Goal: Information Seeking & Learning: Learn about a topic

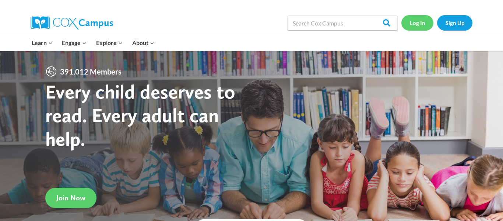
click at [419, 24] on link "Log In" at bounding box center [417, 22] width 32 height 15
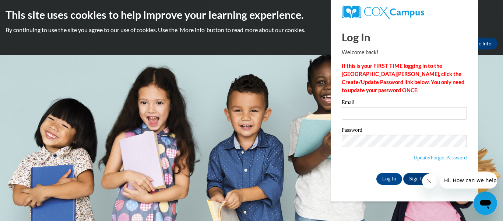
click at [428, 182] on icon "Close message from company" at bounding box center [430, 181] width 6 height 6
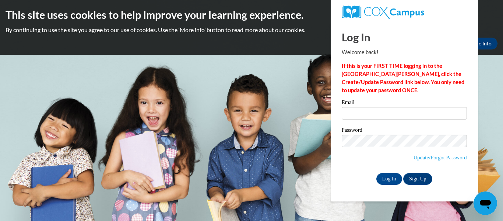
click at [250, 59] on body "This site uses cookies to help improve your learning experience. By continuing …" at bounding box center [251, 110] width 503 height 221
click at [487, 22] on h2 "This site uses cookies to help improve your learning experience." at bounding box center [252, 14] width 492 height 15
click at [353, 117] on input "Email" at bounding box center [404, 113] width 125 height 13
type input "[PERSON_NAME][EMAIL_ADDRESS][DOMAIN_NAME]"
click at [393, 178] on input "Log In" at bounding box center [389, 179] width 26 height 12
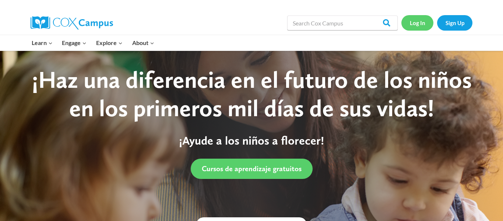
click at [423, 23] on link "Log In" at bounding box center [417, 22] width 32 height 15
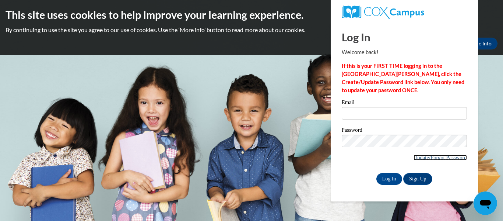
click at [446, 157] on link "Update/Forgot Password" at bounding box center [440, 157] width 53 height 6
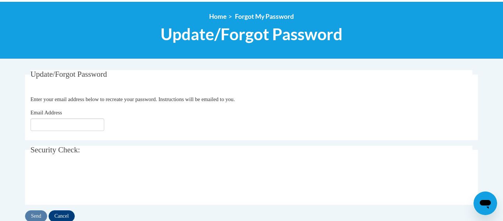
scroll to position [78, 0]
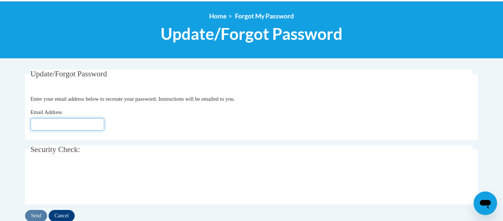
click at [44, 129] on input "Email Address" at bounding box center [68, 124] width 74 height 13
type input "kelly.portman@ecoesc.org"
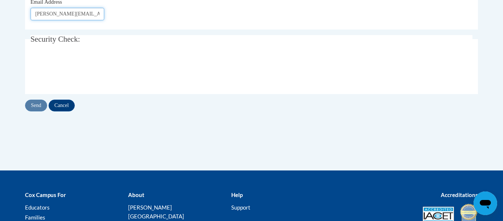
scroll to position [190, 0]
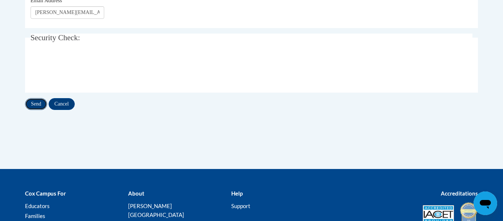
click at [36, 103] on input "Send" at bounding box center [36, 104] width 22 height 12
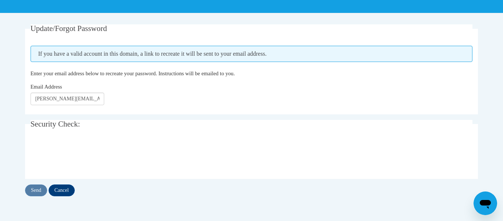
scroll to position [118, 0]
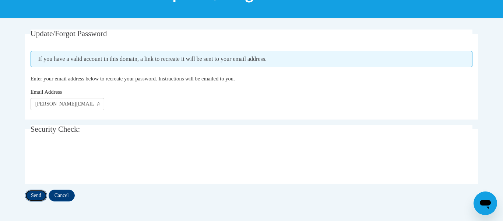
click at [35, 199] on input "Send" at bounding box center [36, 195] width 22 height 12
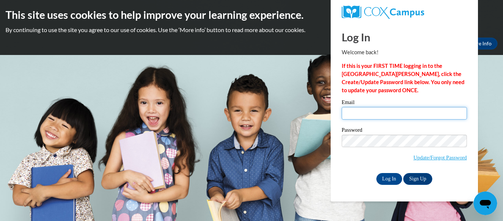
click at [362, 112] on input "Email" at bounding box center [404, 113] width 125 height 13
type input "kelly.portman@ecoesc.org"
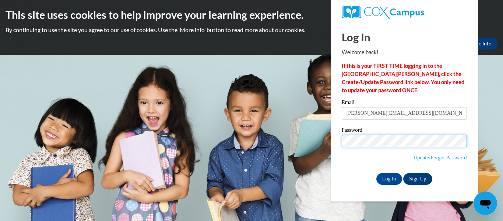
click at [376, 173] on input "Log In" at bounding box center [389, 179] width 26 height 12
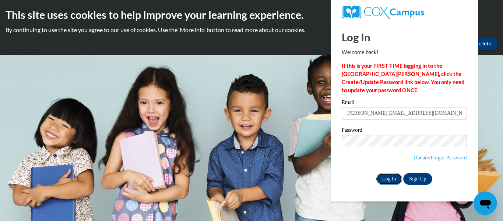
click at [390, 180] on input "Log In" at bounding box center [389, 179] width 26 height 12
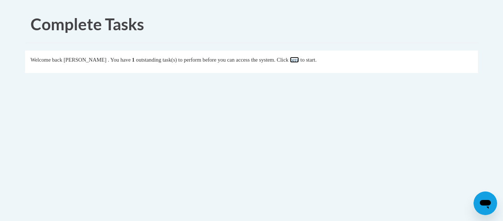
click at [299, 61] on link "here" at bounding box center [294, 60] width 9 height 6
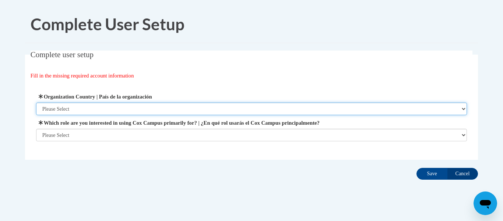
click at [58, 110] on select "Please Select United States | Estados Unidos Outside of the United States | Fue…" at bounding box center [251, 108] width 431 height 13
select select "ad49bcad-a171-4b2e-b99c-48b446064914"
click at [36, 102] on select "Please Select United States | Estados Unidos Outside of the United States | Fue…" at bounding box center [251, 108] width 431 height 13
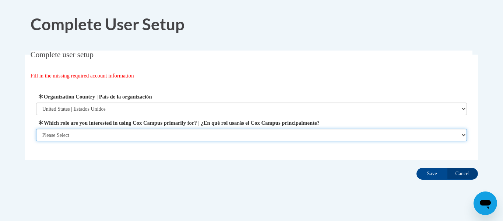
click at [67, 135] on select "Please Select College/University | Colegio/Universidad Community/Nonprofit Part…" at bounding box center [251, 135] width 431 height 13
select select "fbf2d438-af2f-41f8-98f1-81c410e29de3"
click at [36, 141] on select "Please Select College/University | Colegio/Universidad Community/Nonprofit Part…" at bounding box center [251, 135] width 431 height 13
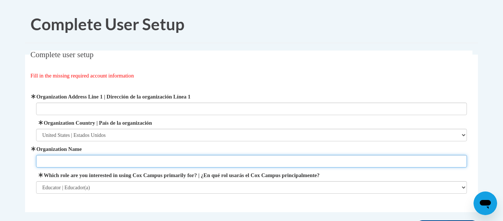
click at [58, 162] on input "Organization Name" at bounding box center [251, 161] width 431 height 13
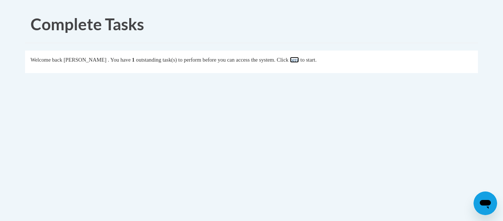
click at [299, 60] on link "here" at bounding box center [294, 60] width 9 height 6
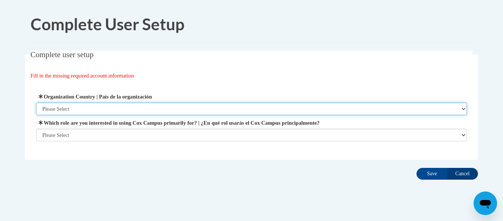
click at [51, 109] on select "Please Select United States | Estados Unidos Outside of the United States | Fue…" at bounding box center [251, 108] width 431 height 13
select select "ad49bcad-a171-4b2e-b99c-48b446064914"
click at [36, 102] on select "Please Select United States | Estados Unidos Outside of the United States | Fue…" at bounding box center [251, 108] width 431 height 13
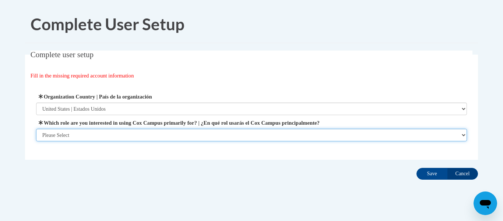
click at [67, 137] on select "Please Select College/University | Colegio/Universidad Community/Nonprofit Part…" at bounding box center [251, 135] width 431 height 13
select select "fbf2d438-af2f-41f8-98f1-81c410e29de3"
click at [36, 141] on select "Please Select College/University | Colegio/Universidad Community/Nonprofit Part…" at bounding box center [251, 135] width 431 height 13
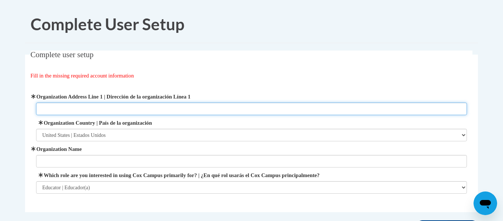
click at [52, 110] on input "Organization Address Line 1 | Dirección de la organización Línea 1" at bounding box center [251, 108] width 431 height 13
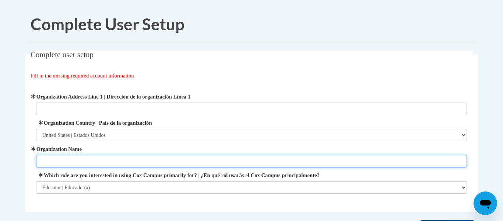
click at [56, 162] on input "Organization Name" at bounding box center [251, 161] width 431 height 13
type input "Little Zeps Preschool"
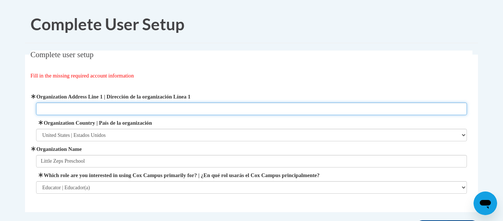
click at [56, 109] on input "Organization Address Line 1 | Dirección de la organización Línea 1" at bounding box center [251, 108] width 431 height 13
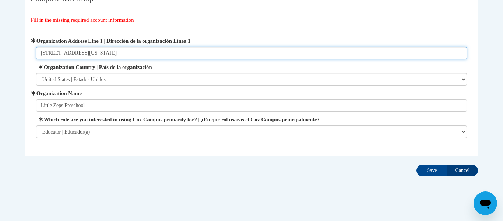
scroll to position [63, 0]
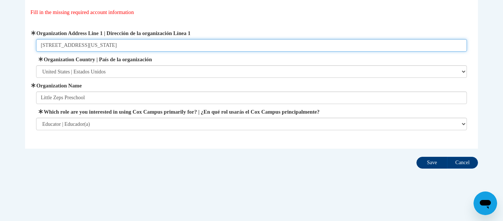
type input "20977 Zeps Rd Sarahsville Ohio 43779"
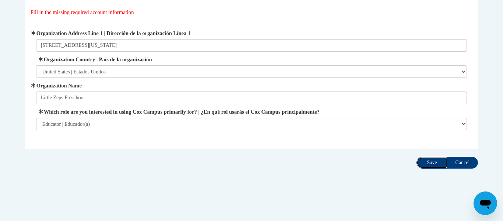
click at [423, 162] on input "Save" at bounding box center [432, 163] width 31 height 12
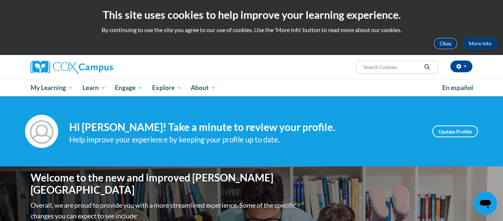
click at [449, 44] on button "Okay" at bounding box center [446, 44] width 24 height 12
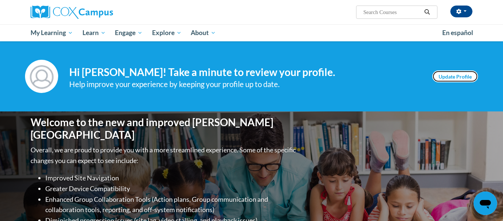
click at [470, 73] on link "Update Profile" at bounding box center [455, 76] width 46 height 12
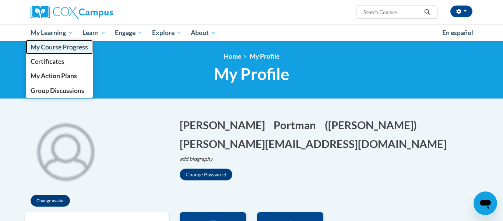
click at [55, 50] on span "My Course Progress" at bounding box center [59, 47] width 57 height 8
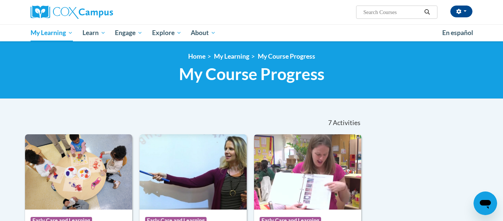
click at [398, 12] on input "Search..." at bounding box center [392, 12] width 59 height 9
type input "learning without tears math"
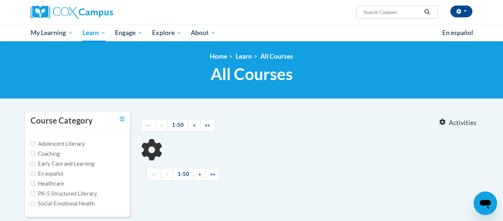
type input "learning without tears math"
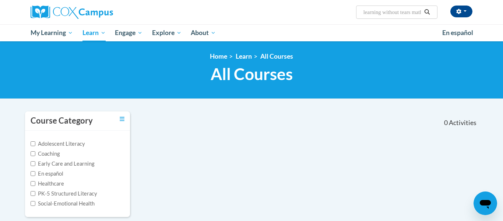
click at [426, 12] on icon "Search" at bounding box center [427, 12] width 7 height 6
type input "l"
type input "m"
click at [34, 165] on input "Early Care and Learning" at bounding box center [33, 163] width 5 height 5
checkbox input "true"
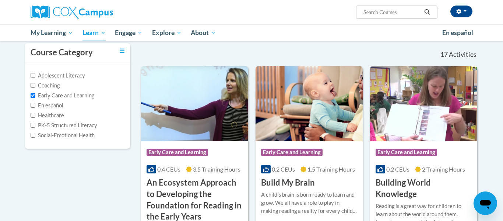
scroll to position [69, 0]
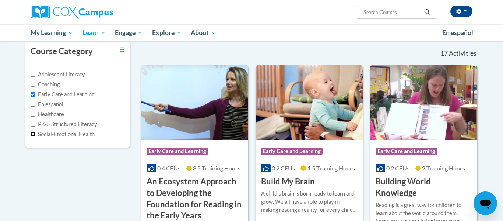
click at [32, 135] on input "Social-Emotional Health" at bounding box center [33, 133] width 5 height 5
checkbox input "true"
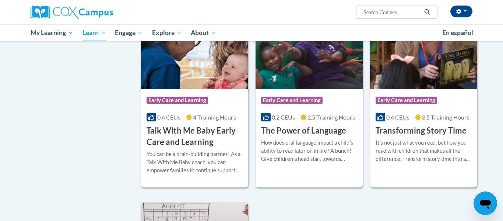
scroll to position [1106, 0]
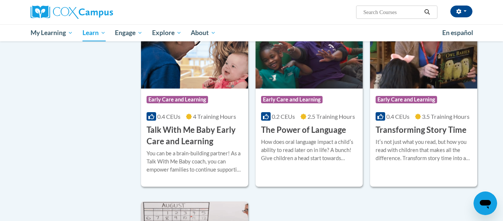
click at [376, 14] on input "Search..." at bounding box center [392, 12] width 59 height 9
type input "math"
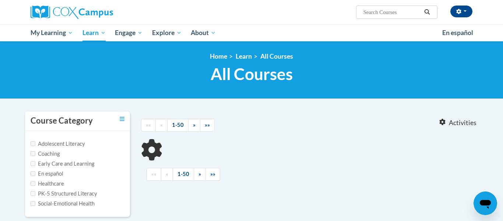
type input "math"
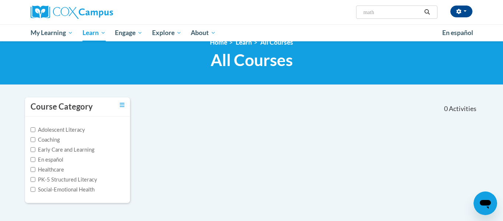
scroll to position [14, 0]
click at [34, 150] on input "Early Care and Learning" at bounding box center [33, 149] width 5 height 5
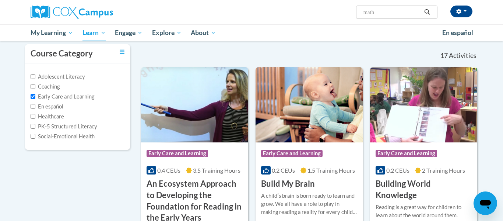
scroll to position [68, 0]
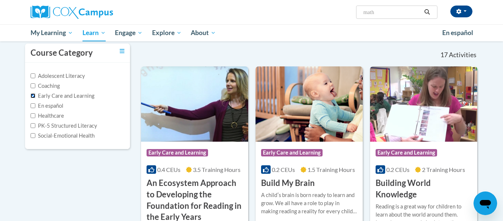
click at [33, 98] on input "Early Care and Learning" at bounding box center [33, 95] width 5 height 5
checkbox input "false"
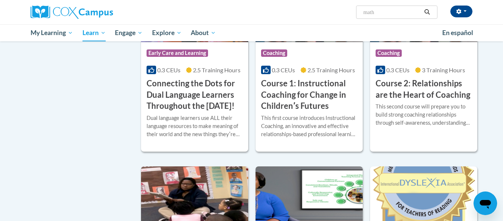
scroll to position [0, 0]
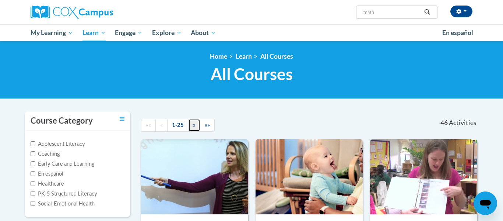
click at [195, 126] on link "»" at bounding box center [194, 125] width 12 height 13
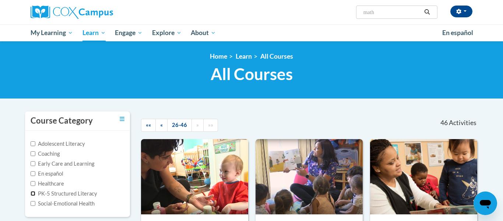
click at [33, 193] on input "PK-5 Structured Literacy" at bounding box center [33, 193] width 5 height 5
checkbox input "true"
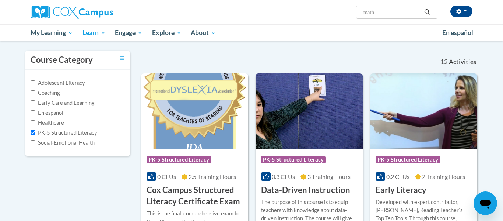
scroll to position [69, 0]
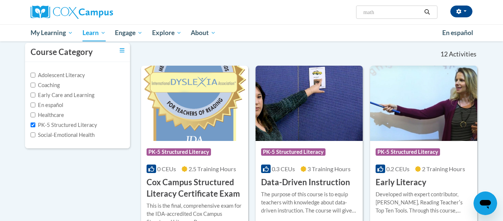
click at [382, 12] on input "math" at bounding box center [392, 12] width 59 height 9
type input "m"
type input "prek"
type input "pre-k math"
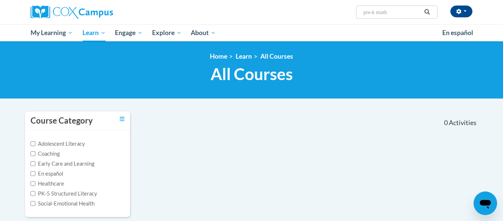
click at [400, 14] on input "pre-k math" at bounding box center [392, 12] width 59 height 9
type input "p"
click at [33, 164] on input "Early Care and Learning" at bounding box center [33, 163] width 5 height 5
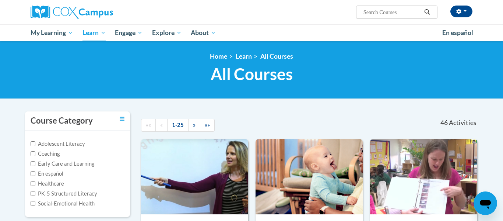
click at [32, 165] on label "Early Care and Learning" at bounding box center [63, 163] width 64 height 8
click at [32, 165] on input "Early Care and Learning" at bounding box center [33, 163] width 5 height 5
checkbox input "true"
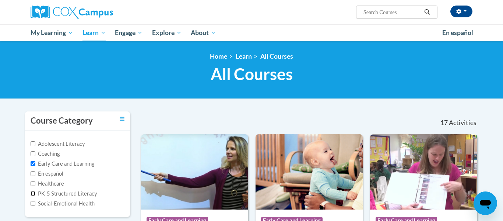
click at [33, 193] on input "PK-5 Structured Literacy" at bounding box center [33, 193] width 5 height 5
checkbox input "true"
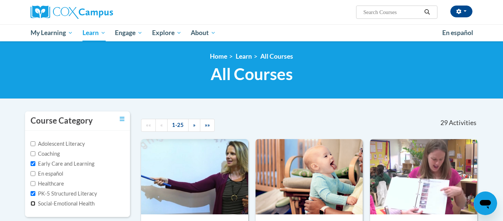
click at [32, 204] on input "Social-Emotional Health" at bounding box center [33, 203] width 5 height 5
click at [34, 202] on input "Social-Emotional Health" at bounding box center [33, 203] width 5 height 5
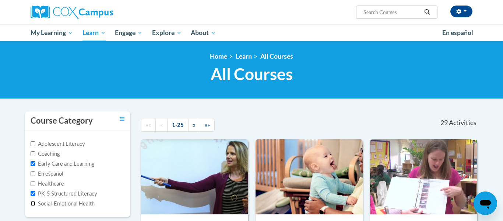
checkbox input "true"
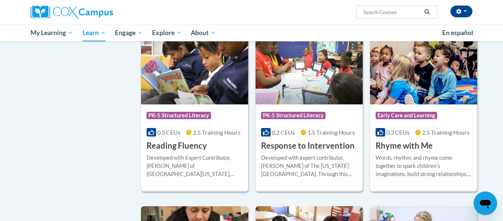
scroll to position [1286, 0]
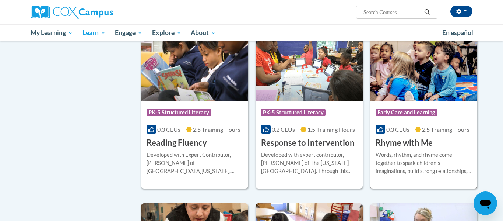
click at [413, 148] on h3 "Rhyme with Me" at bounding box center [404, 142] width 57 height 11
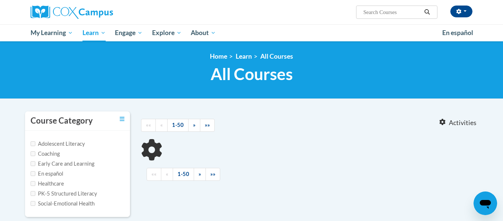
type input "pre-k math"
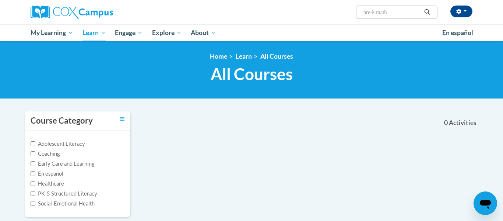
click at [34, 205] on label "Social-Emotional Health" at bounding box center [63, 203] width 64 height 8
click at [34, 205] on input "Social-Emotional Health" at bounding box center [33, 203] width 5 height 5
checkbox input "true"
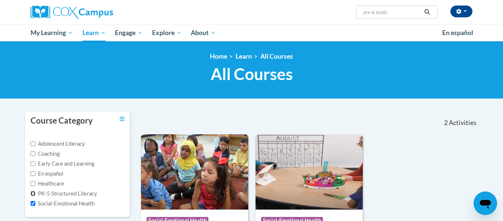
click at [34, 194] on input "PK-5 Structured Literacy" at bounding box center [33, 193] width 5 height 5
checkbox input "true"
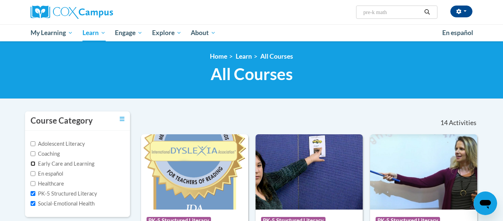
click at [33, 163] on input "Early Care and Learning" at bounding box center [33, 163] width 5 height 5
checkbox input "true"
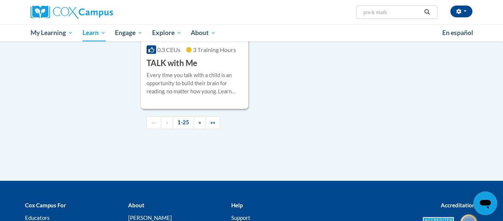
scroll to position [1725, 0]
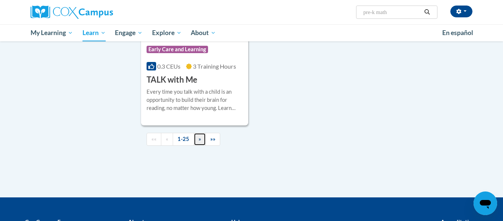
click at [199, 142] on span "»" at bounding box center [200, 139] width 3 height 6
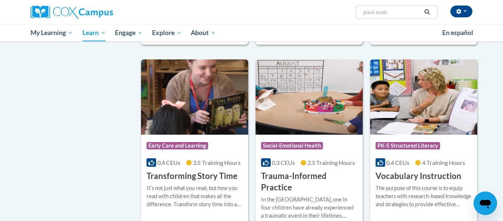
scroll to position [270, 0]
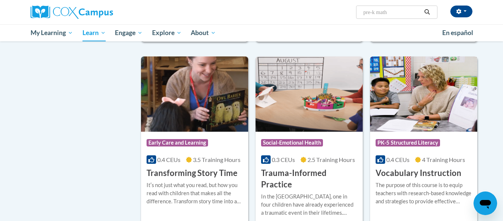
click at [414, 174] on h3 "Vocabulary Instruction" at bounding box center [419, 172] width 86 height 11
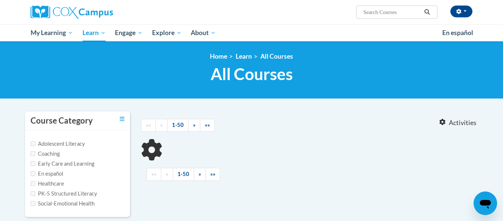
type input "pre-k math"
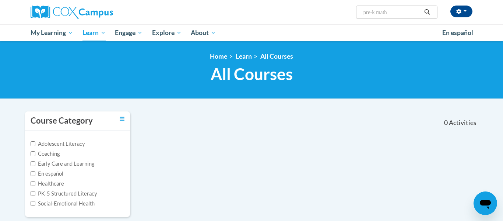
scroll to position [171, 0]
